Goal: Task Accomplishment & Management: Use online tool/utility

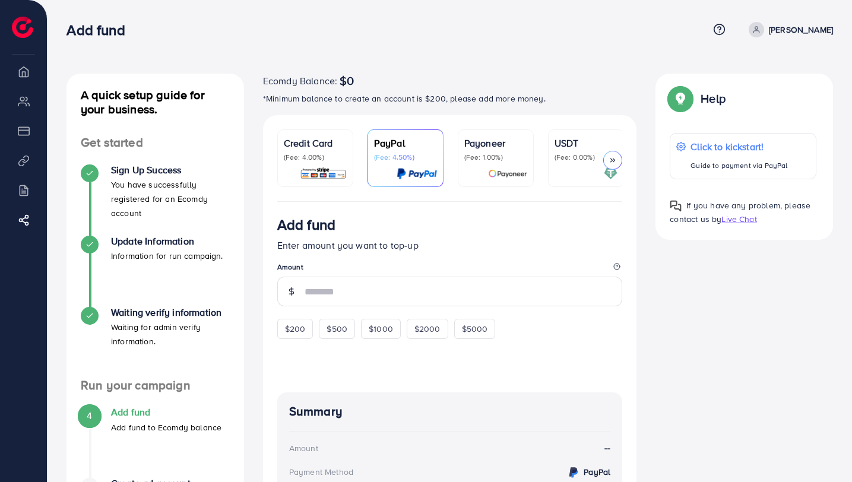
click at [18, 103] on li "My ad accounts" at bounding box center [23, 101] width 47 height 24
click at [30, 78] on li "Overview" at bounding box center [23, 71] width 47 height 24
click at [27, 163] on li "Product Links" at bounding box center [23, 160] width 47 height 24
click at [24, 219] on circle at bounding box center [24, 219] width 3 height 3
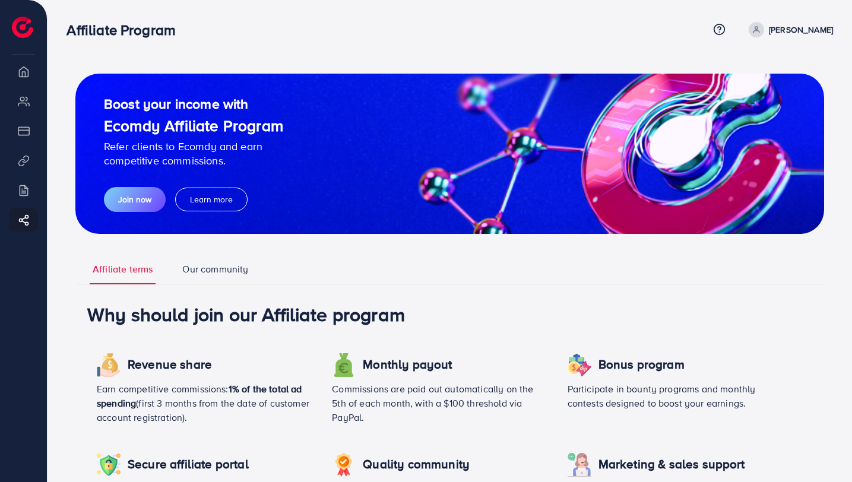
click at [24, 68] on li "Overview" at bounding box center [23, 71] width 47 height 24
click at [25, 33] on img at bounding box center [22, 27] width 21 height 21
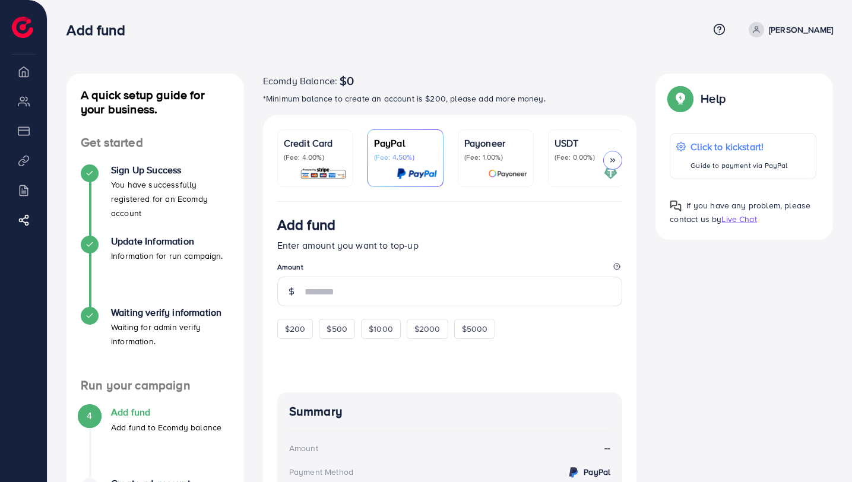
click at [795, 31] on p "[PERSON_NAME]" at bounding box center [801, 30] width 64 height 14
click at [781, 72] on link "Log out" at bounding box center [775, 71] width 113 height 27
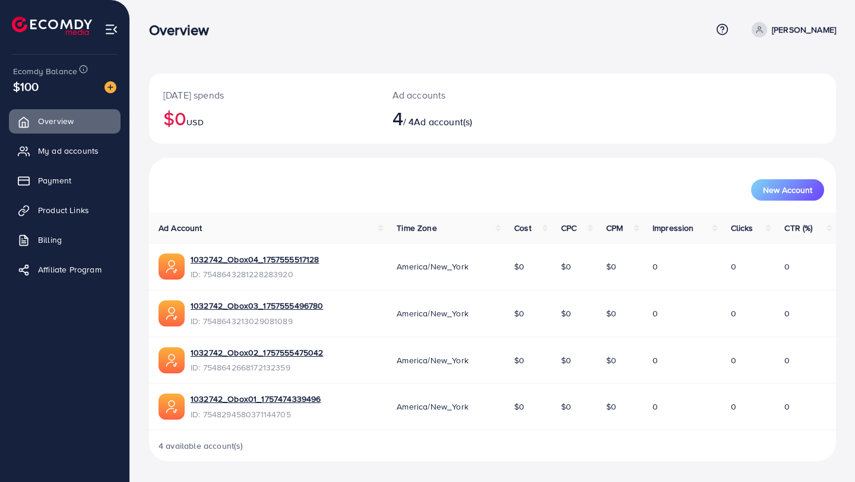
click at [257, 167] on div "New Account" at bounding box center [492, 185] width 687 height 55
click at [269, 233] on th "Ad Account" at bounding box center [268, 227] width 238 height 31
click at [377, 224] on th "Ad Account" at bounding box center [268, 227] width 238 height 31
drag, startPoint x: 190, startPoint y: 446, endPoint x: 230, endPoint y: 446, distance: 40.4
click at [228, 446] on span "4 available account(s)" at bounding box center [200, 446] width 85 height 12
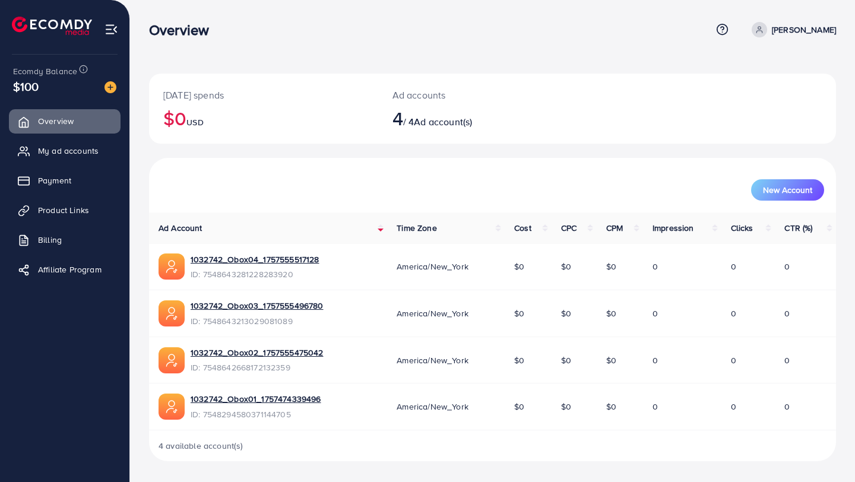
click at [230, 446] on span "4 available account(s)" at bounding box center [200, 446] width 85 height 12
drag, startPoint x: 333, startPoint y: 259, endPoint x: 187, endPoint y: 259, distance: 146.0
click at [187, 259] on div "1032742_Obox04_1757555517128 ID: 7548643281228283920" at bounding box center [267, 266] width 219 height 27
copy div "1032742_Obox04_1757555517128"
click at [352, 169] on div "New Account" at bounding box center [492, 185] width 687 height 55
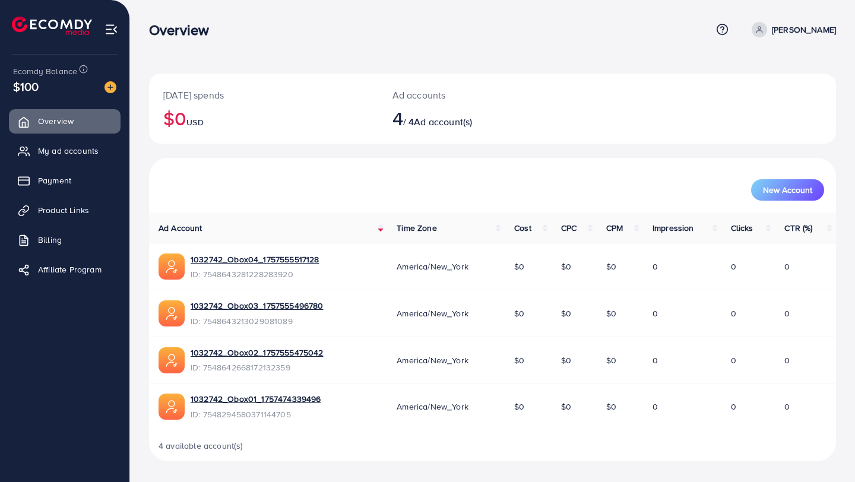
click at [282, 275] on span "ID: 7548643281228283920" at bounding box center [255, 274] width 128 height 12
drag, startPoint x: 204, startPoint y: 275, endPoint x: 309, endPoint y: 277, distance: 104.5
click at [309, 277] on span "ID: 7548643281228283920" at bounding box center [255, 274] width 128 height 12
copy span "7548643281228283920"
click at [269, 258] on div "1032742_Obox04_1757555517128 ID: 7548643281228283920" at bounding box center [267, 266] width 219 height 27
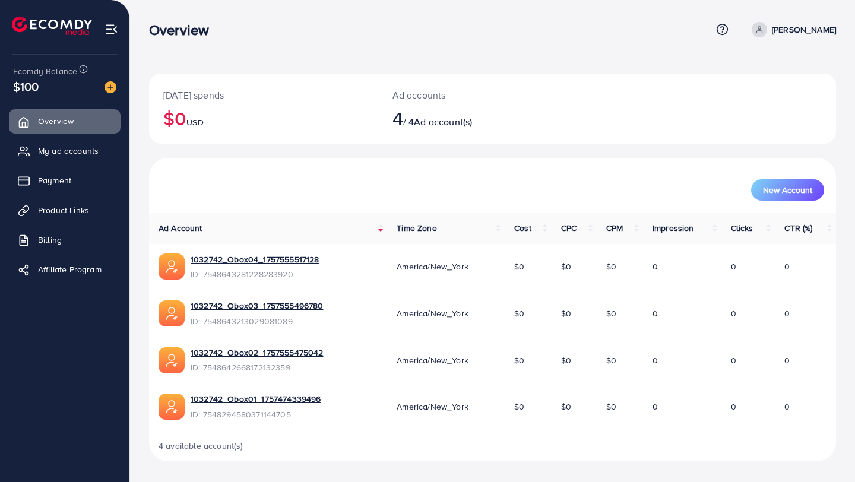
click at [321, 239] on th "Ad Account" at bounding box center [268, 227] width 238 height 31
drag, startPoint x: 323, startPoint y: 258, endPoint x: 185, endPoint y: 261, distance: 138.9
click at [185, 261] on div "1032742_Obox04_1757555517128 ID: 7548643281228283920" at bounding box center [267, 266] width 219 height 27
copy div "1032742_Obox04_1757555517128"
